Goal: Task Accomplishment & Management: Manage account settings

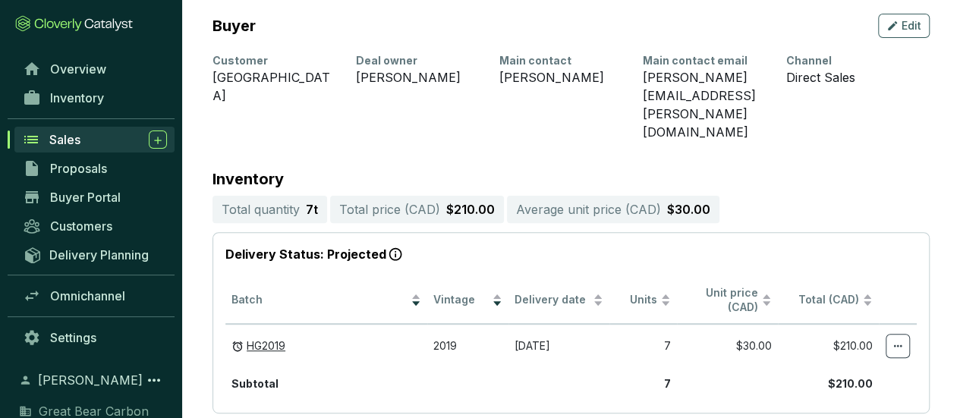
scroll to position [326, 0]
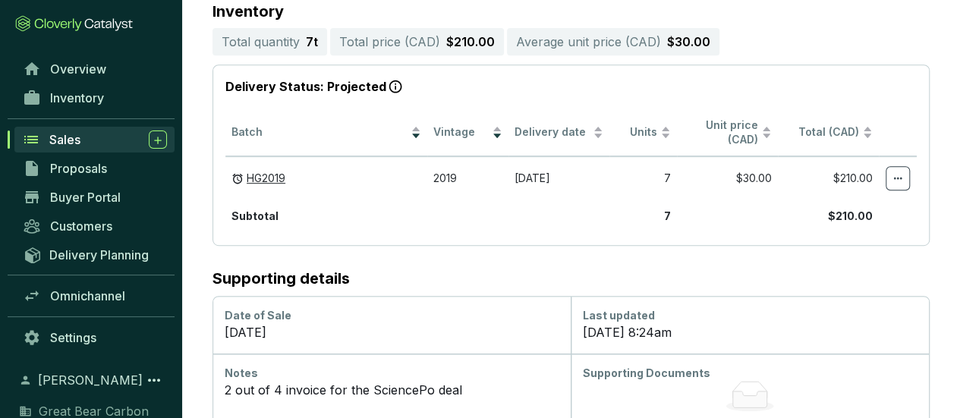
click at [106, 143] on div "Sales" at bounding box center [108, 139] width 118 height 18
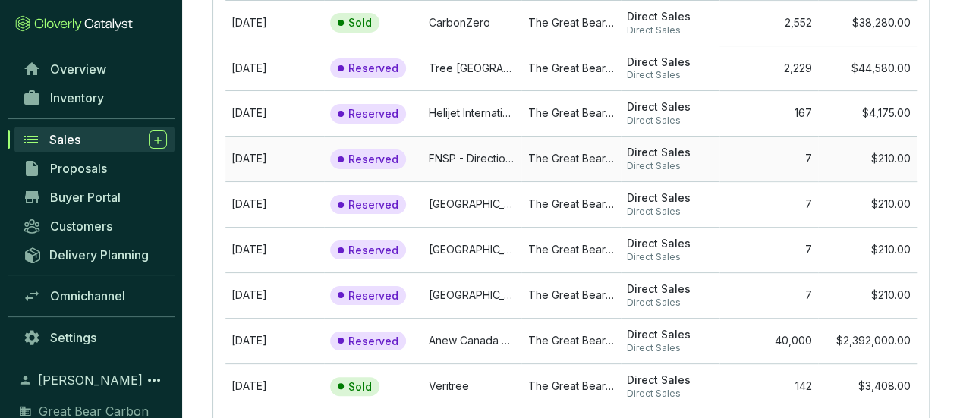
scroll to position [228, 0]
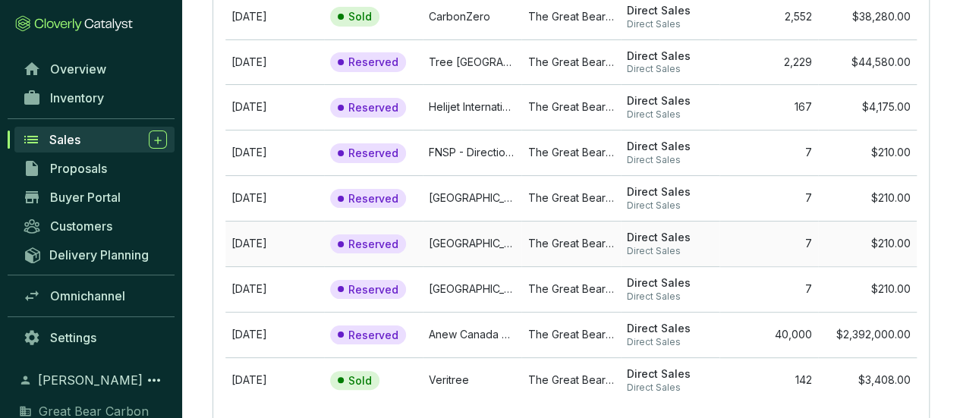
click at [479, 240] on td "[GEOGRAPHIC_DATA]" at bounding box center [472, 244] width 99 height 46
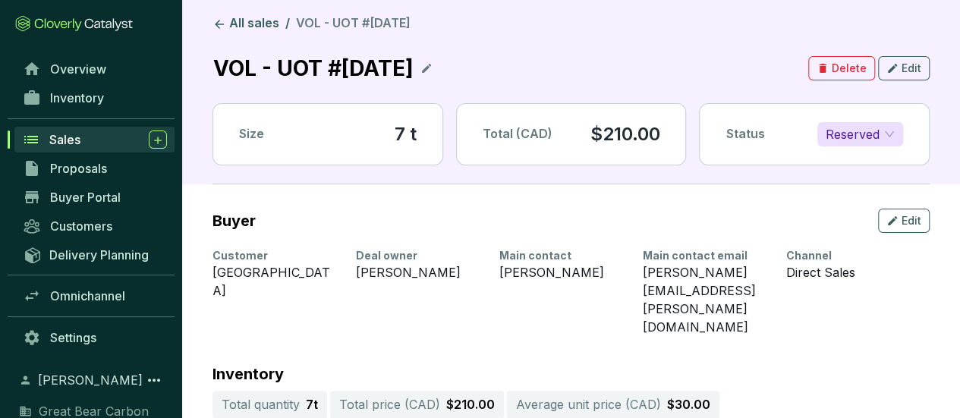
click at [888, 134] on span "Reserved" at bounding box center [859, 134] width 69 height 23
click at [860, 166] on div "Sold" at bounding box center [859, 164] width 61 height 17
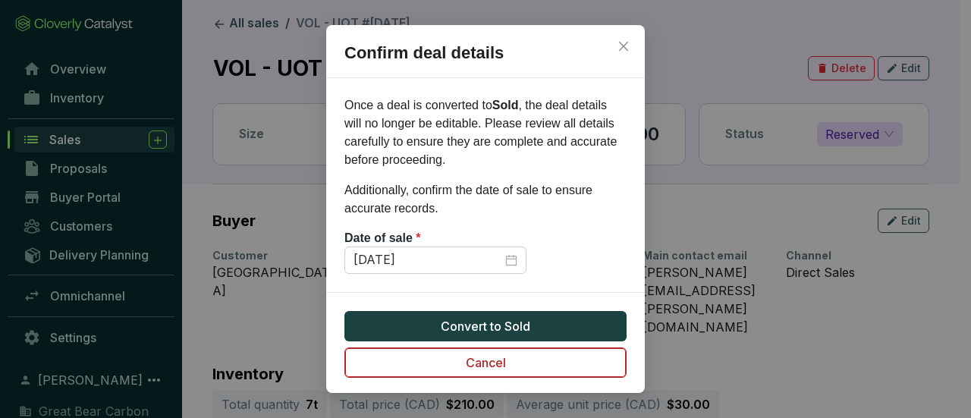
click at [528, 375] on button "Cancel" at bounding box center [485, 362] width 282 height 30
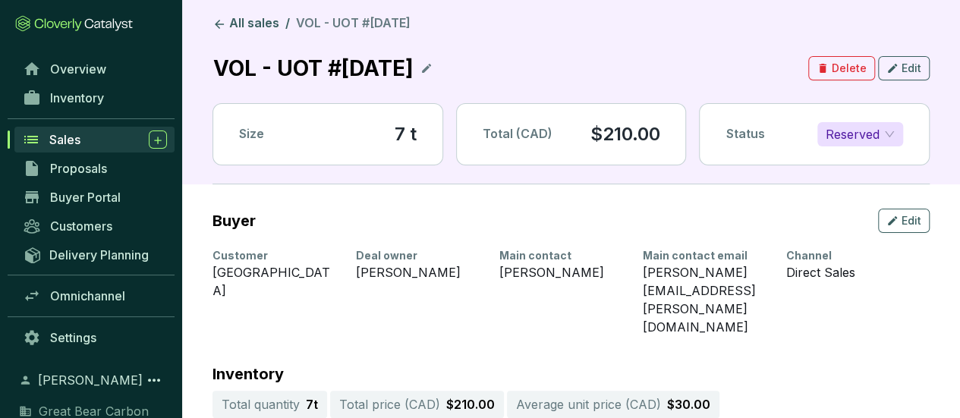
click at [880, 130] on span "Reserved" at bounding box center [859, 134] width 69 height 23
click at [867, 162] on div "Sold" at bounding box center [859, 164] width 61 height 17
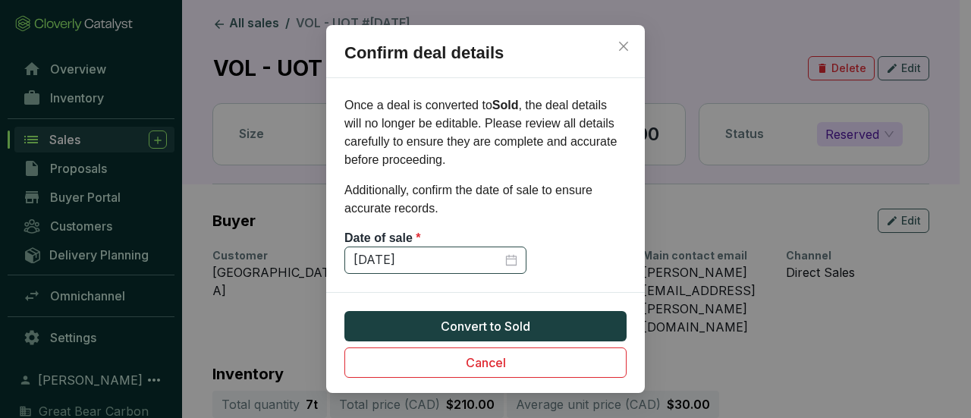
click at [514, 260] on div "[DATE]" at bounding box center [436, 260] width 164 height 17
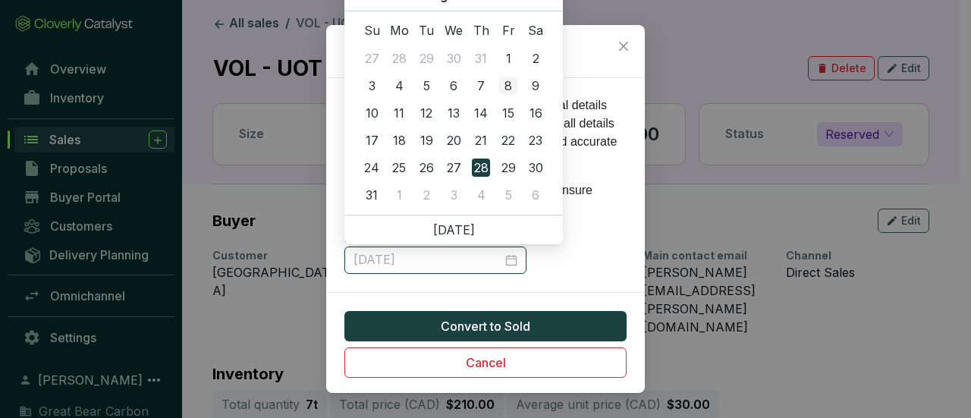
type input "[DATE]"
click at [504, 87] on div "8" at bounding box center [508, 86] width 18 height 18
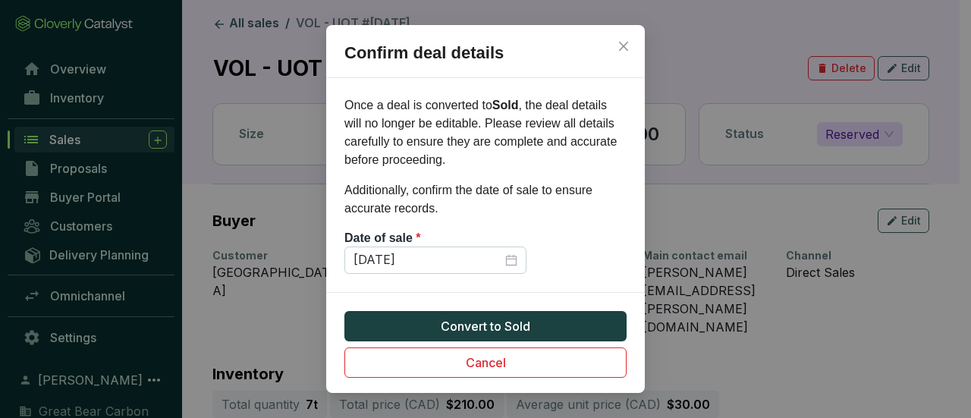
click at [821, 318] on div "Confirm deal details Once a deal is converted to Sold , the deal details will n…" at bounding box center [485, 209] width 971 height 418
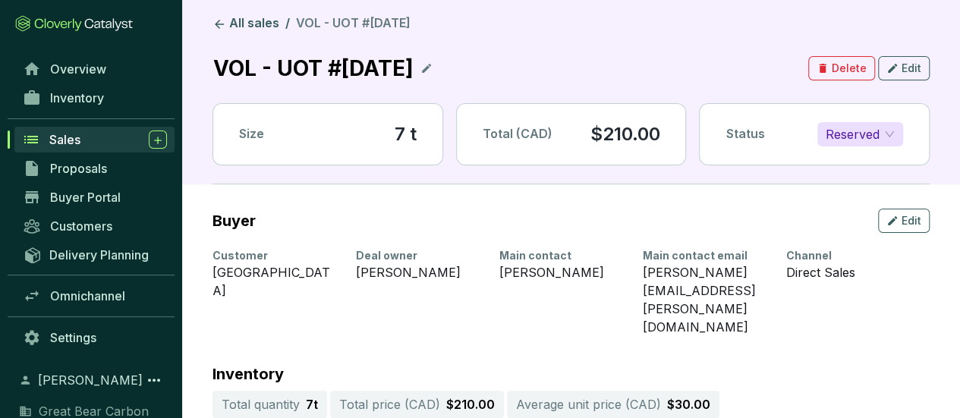
click at [894, 131] on div "Reserved" at bounding box center [860, 134] width 86 height 24
click at [875, 160] on div "Sold" at bounding box center [859, 164] width 61 height 17
click at [884, 133] on span "Reserved" at bounding box center [859, 134] width 69 height 23
click at [859, 165] on div "Sold" at bounding box center [859, 164] width 61 height 17
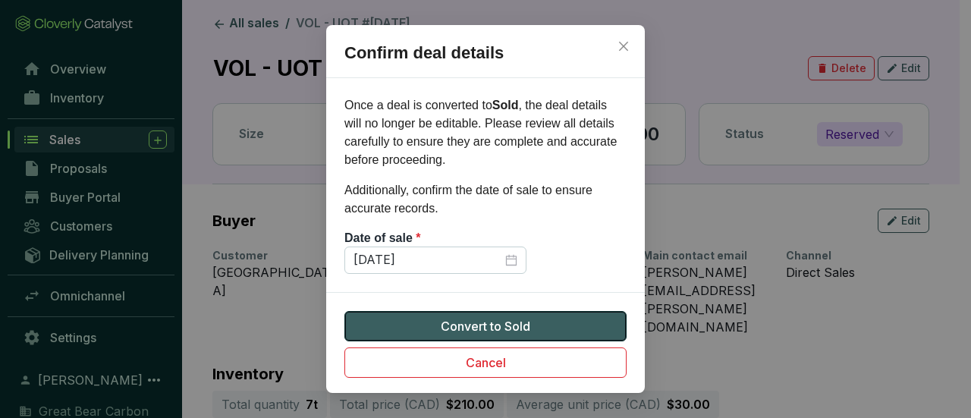
click at [543, 328] on button "Convert to Sold" at bounding box center [485, 326] width 282 height 30
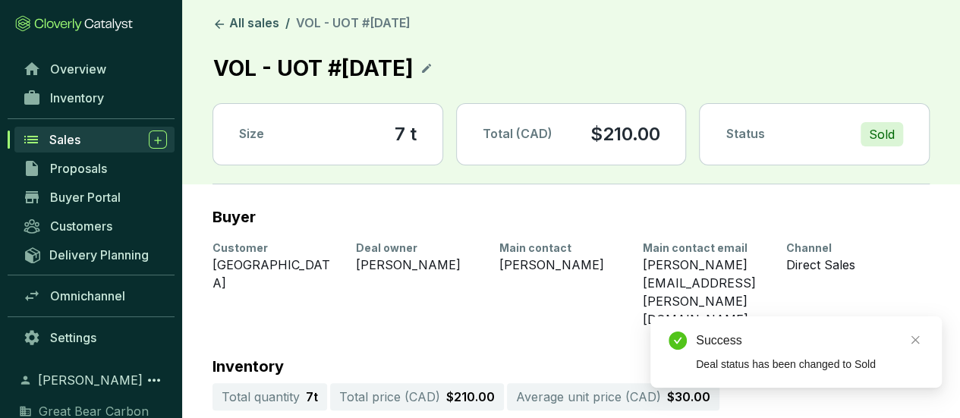
click at [555, 222] on section "Buyer" at bounding box center [570, 217] width 717 height 17
